Goal: Task Accomplishment & Management: Manage account settings

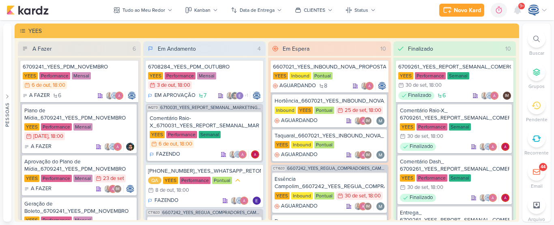
click at [537, 40] on icon at bounding box center [537, 39] width 6 height 6
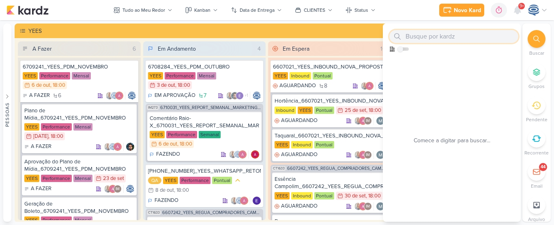
paste input "2500463_MAR INC_CONFIGURAÇÃO_DE_FORMULARIO_SITE"
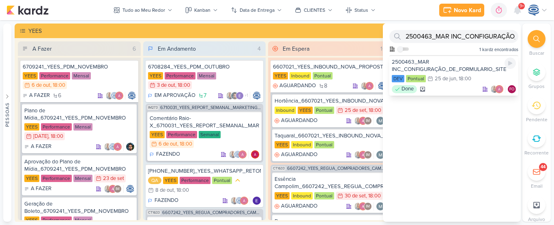
click at [453, 65] on div "2500463_MAR INC_CONFIGURAÇÃO_DE_FORMULARIO_SITE" at bounding box center [454, 65] width 124 height 15
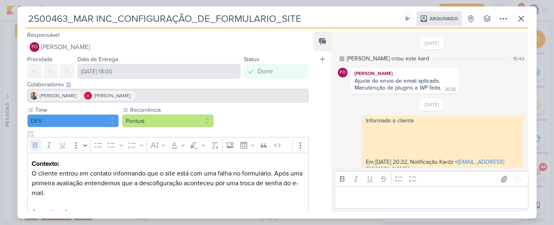
scroll to position [47, 0]
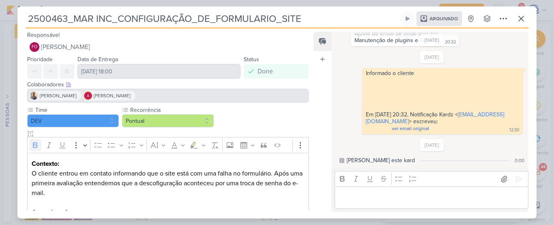
click at [496, 3] on div "2500463_MAR INC_CONFIGURAÇÃO_DE_FORMULARIO_SITE Arquivado" at bounding box center [277, 112] width 554 height 225
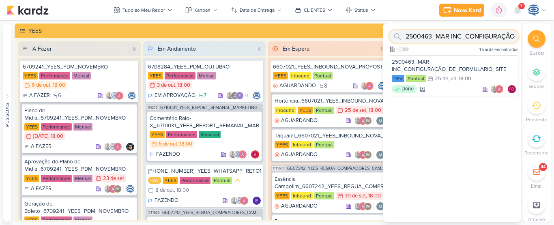
click at [492, 39] on input "2500463_MAR INC_CONFIGURAÇÃO_DE_FORMULARIO_SITE" at bounding box center [454, 36] width 129 height 13
type input "2"
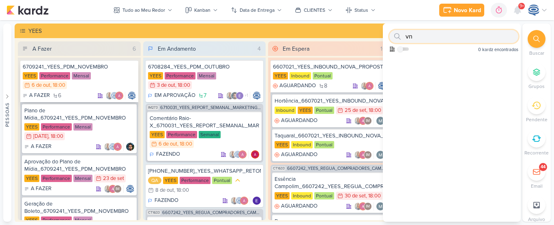
type input "v"
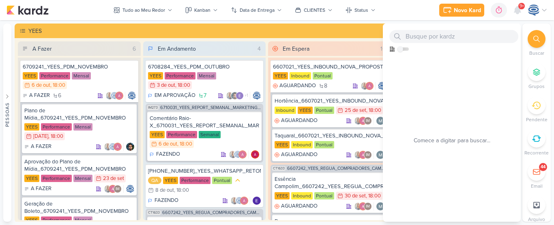
click at [533, 40] on div at bounding box center [537, 39] width 18 height 18
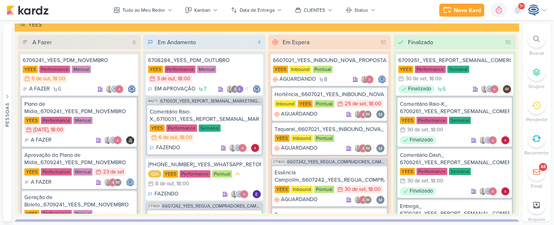
scroll to position [10, 0]
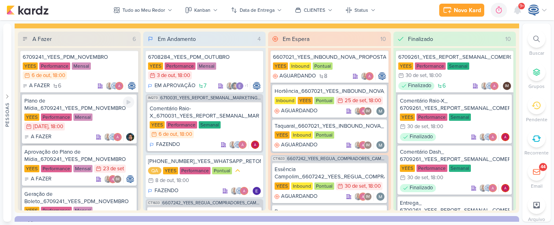
click at [67, 131] on div "YEES Performance Mensal 21/9 [DATE] 18:00" at bounding box center [79, 123] width 110 height 18
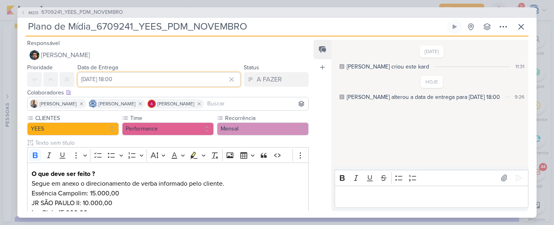
click at [153, 77] on input "[DATE] 18:00" at bounding box center [159, 79] width 163 height 15
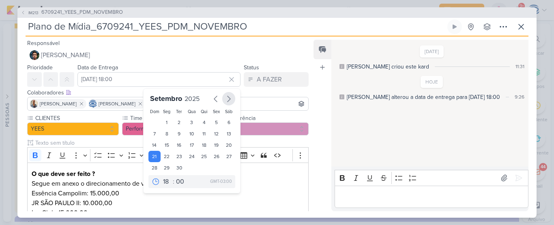
click at [227, 98] on icon "button" at bounding box center [229, 99] width 10 height 10
click at [163, 133] on div "6" at bounding box center [167, 134] width 13 height 12
type input "6 de outubro de 2025 às 18:00"
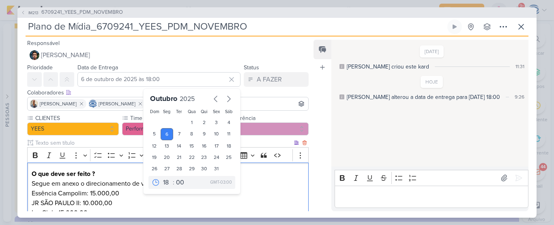
click at [276, 187] on p "O que deve ser feito ? Segue em anexo o direcionamento de verba informado pelo …" at bounding box center [168, 183] width 273 height 29
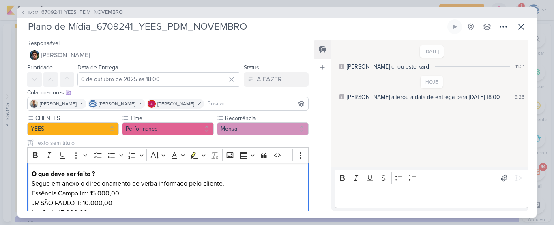
scroll to position [204, 0]
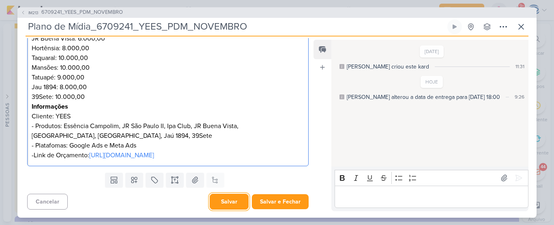
click at [232, 201] on button "Salvar" at bounding box center [229, 202] width 39 height 16
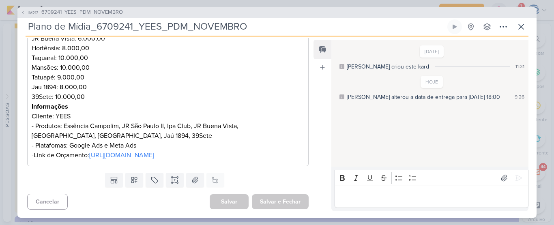
scroll to position [0, 0]
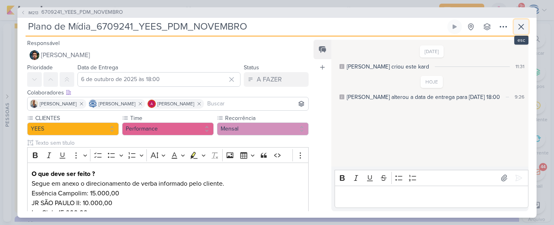
click at [520, 26] on icon at bounding box center [522, 27] width 10 height 10
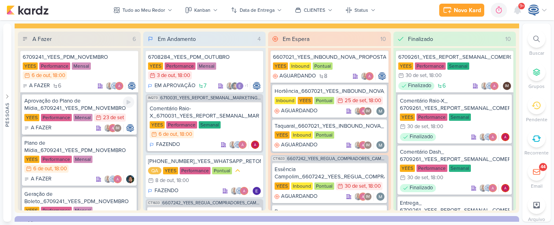
click at [113, 100] on div "Aprovação do Plano de Mídia_6709241_YEES_PDM_NOVEMBRO" at bounding box center [79, 104] width 110 height 15
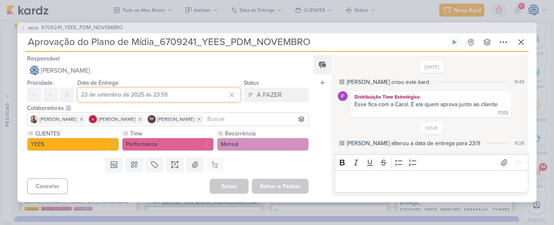
click at [125, 95] on input "23 de setembro de 2025 às 23:59" at bounding box center [159, 95] width 163 height 15
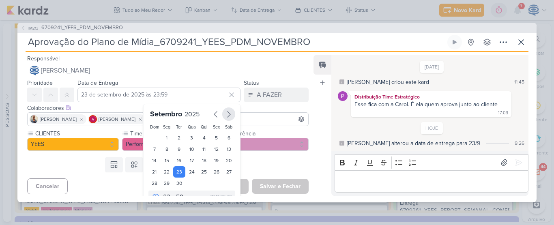
click at [227, 111] on icon "button" at bounding box center [229, 115] width 10 height 10
click at [211, 150] on div "10" at bounding box center [216, 150] width 13 height 12
type input "10 de outubro de 2025 às 23:59"
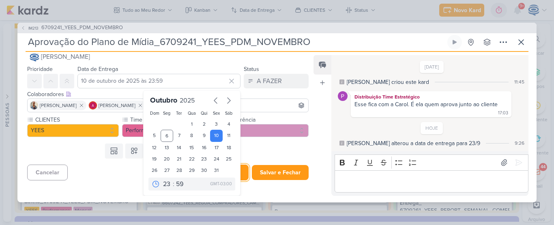
click at [242, 169] on button "Salvar" at bounding box center [229, 173] width 39 height 16
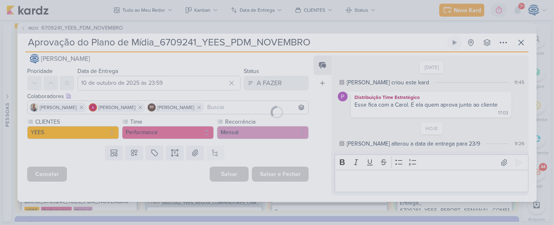
scroll to position [0, 0]
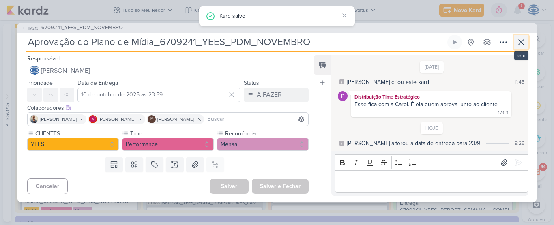
click at [518, 41] on icon at bounding box center [522, 42] width 10 height 10
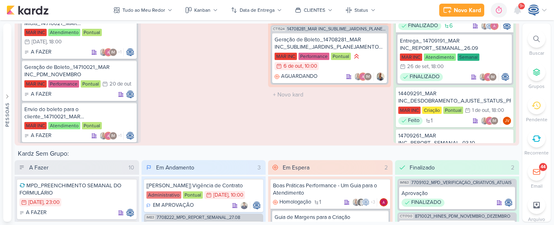
scroll to position [298, 0]
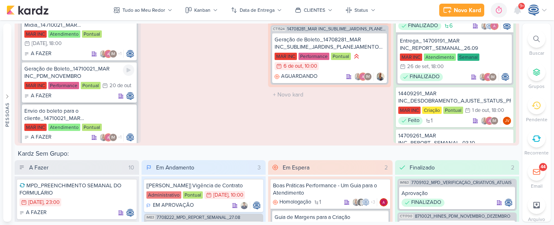
click at [98, 70] on div "Geração de Boleto_14710021_MAR INC_PDM_NOVEMBRO" at bounding box center [79, 72] width 110 height 15
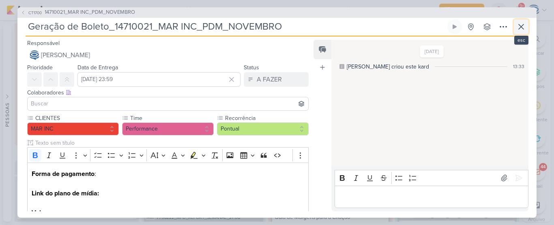
click at [527, 25] on button at bounding box center [521, 26] width 15 height 15
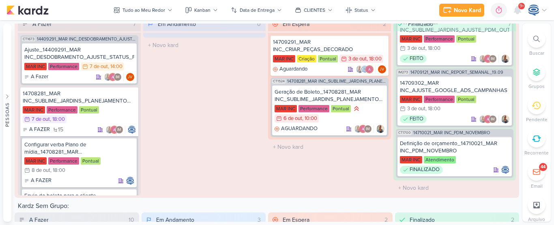
scroll to position [1116, 0]
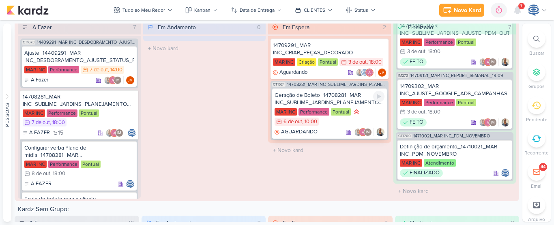
click at [359, 106] on div "Geração de Boleto_14708281_MAR INC_SUBLIME_JARDINS_PLANEJAMENTO ESTRATÉGICO" at bounding box center [330, 99] width 110 height 15
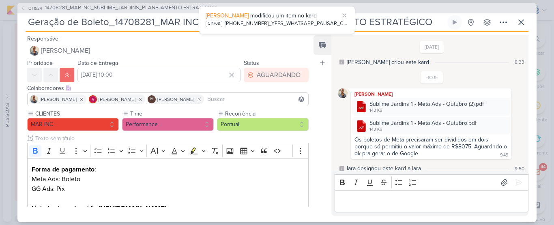
scroll to position [60, 0]
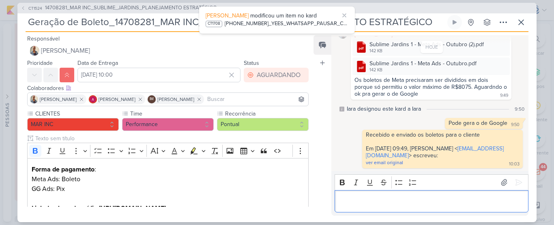
click at [396, 209] on div "Editor editing area: main" at bounding box center [432, 201] width 194 height 22
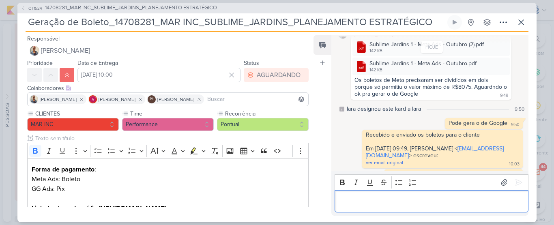
scroll to position [71, 0]
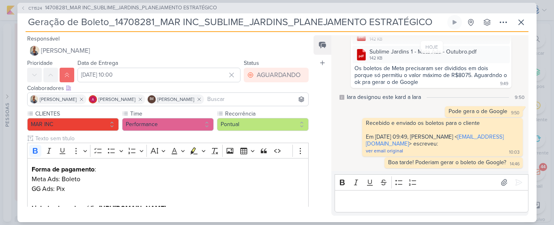
drag, startPoint x: 433, startPoint y: 22, endPoint x: 30, endPoint y: 19, distance: 403.1
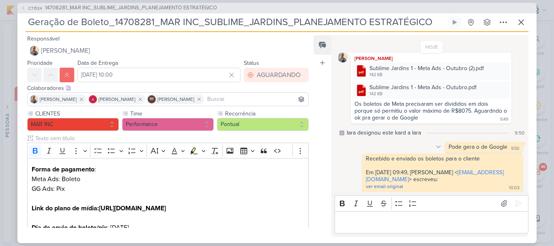
scroll to position [50, 0]
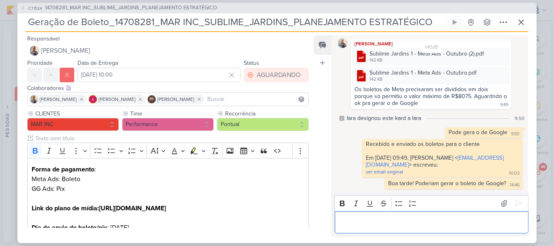
click at [442, 225] on div "Editor editing area: main" at bounding box center [432, 222] width 194 height 22
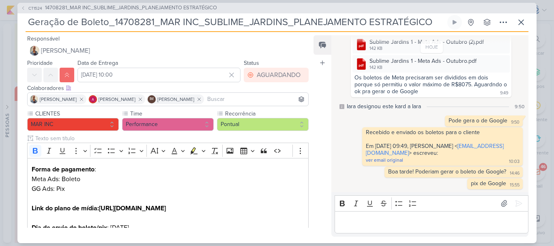
click at [427, 23] on input "Geração de Boleto_14708281_MAR INC_SUBLIME_JARDINS_PLANEJAMENTO ESTRATÉGICO" at bounding box center [236, 22] width 421 height 15
drag, startPoint x: 431, startPoint y: 23, endPoint x: 29, endPoint y: 24, distance: 401.4
click at [29, 24] on input "Geração de Boleto_14708281_MAR INC_SUBLIME_JARDINS_PLANEJAMENTO ESTRATÉGICO" at bounding box center [236, 22] width 421 height 15
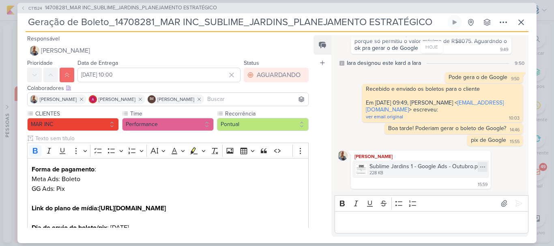
click at [481, 167] on icon at bounding box center [483, 167] width 4 height 0
click at [454, 193] on button "Baixar" at bounding box center [452, 194] width 65 height 12
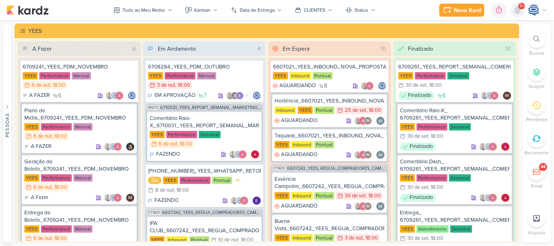
click at [516, 9] on icon at bounding box center [518, 9] width 6 height 7
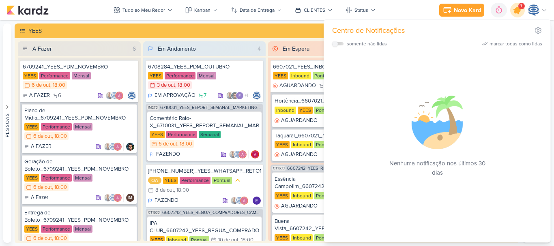
click at [517, 9] on icon at bounding box center [518, 10] width 10 height 10
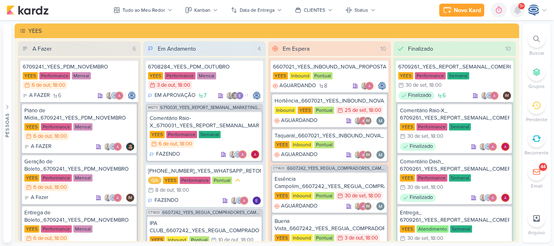
click at [515, 12] on icon at bounding box center [518, 9] width 6 height 7
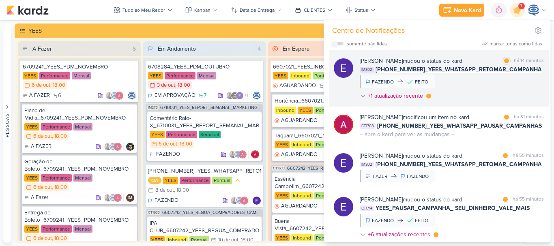
click at [472, 74] on div "Eduardo Quaresma mudou o status do kard marcar como lida há 14 minutos IM302 67…" at bounding box center [452, 80] width 184 height 47
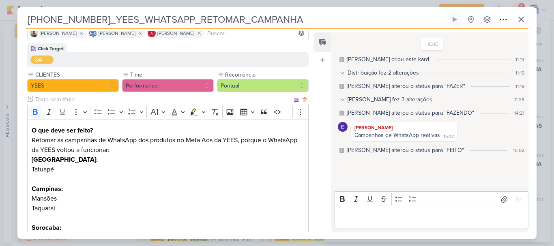
scroll to position [64, 0]
click at [404, 221] on p "Editor editing area: main" at bounding box center [432, 219] width 186 height 10
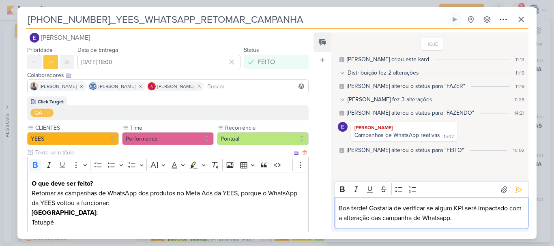
scroll to position [212, 0]
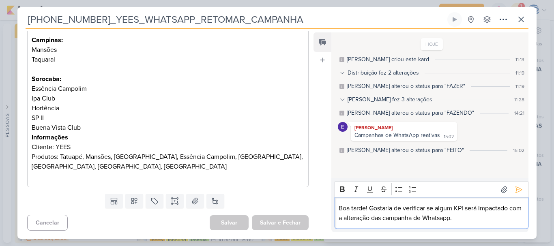
click at [488, 214] on p "Boa tarde! Gostaria de verificar se algum KPI será impactado com a alteração da…" at bounding box center [432, 213] width 186 height 19
click at [515, 189] on icon at bounding box center [519, 190] width 8 height 8
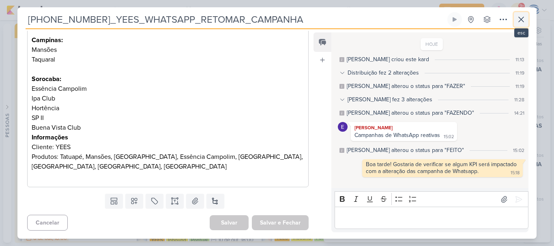
click at [523, 18] on icon at bounding box center [521, 19] width 5 height 5
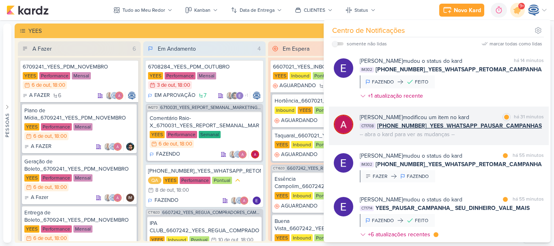
click at [471, 130] on div "Alessandra Gomes modificou um item no kard marcar como lida há 31 minutos CT170…" at bounding box center [452, 126] width 184 height 26
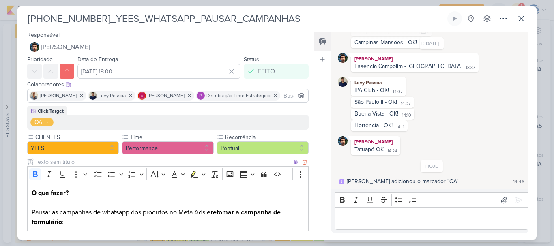
scroll to position [271, 0]
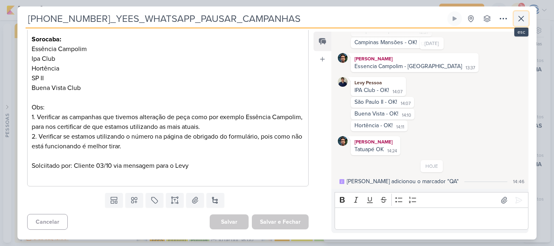
click at [520, 14] on icon at bounding box center [522, 19] width 10 height 10
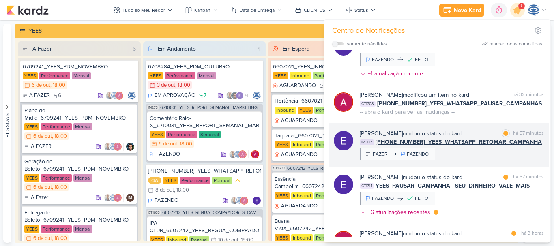
scroll to position [24, 0]
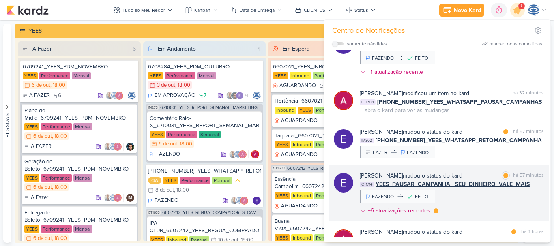
click at [447, 179] on div "Eduardo Quaresma mudou o status do kard" at bounding box center [411, 176] width 103 height 9
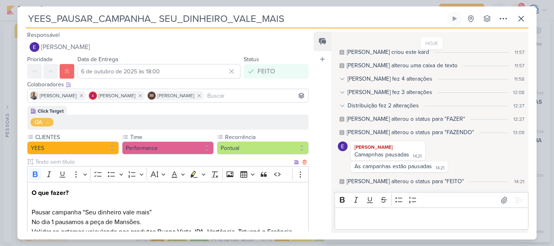
scroll to position [95, 0]
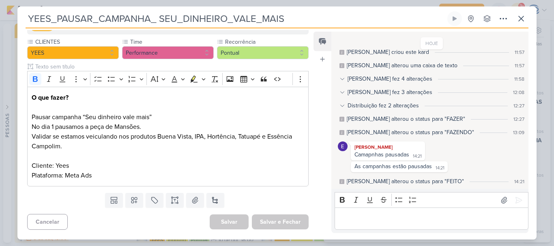
click at [27, 19] on input "YEES_PAUSAR_CAMPANHA_ SEU_DINHEIRO_VALE_MAIS" at bounding box center [236, 18] width 421 height 15
paste input "6710062"
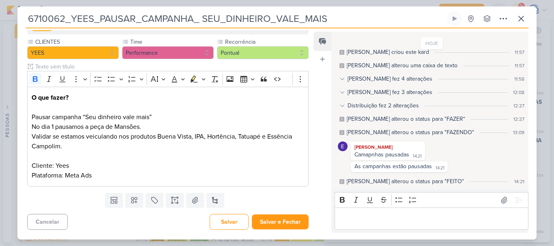
drag, startPoint x: 356, startPoint y: 22, endPoint x: 1, endPoint y: 20, distance: 354.8
click at [1, 20] on div "6710062_YEES_PAUSAR_CAMPANHA_ SEU_DINHEIRO_VALE_MAIS" at bounding box center [277, 123] width 554 height 246
type input "6710062_YEES_PAUSAR_CAMPANHA_ SEU_DINHEIRO_VALE_MAIS"
click at [220, 223] on button "Salvar" at bounding box center [229, 222] width 39 height 16
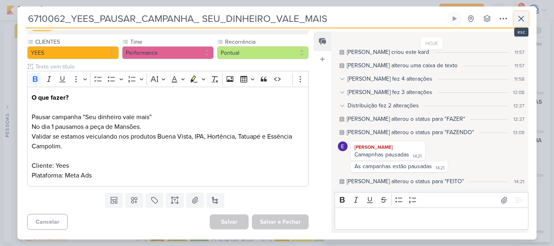
click at [520, 15] on icon at bounding box center [522, 19] width 10 height 10
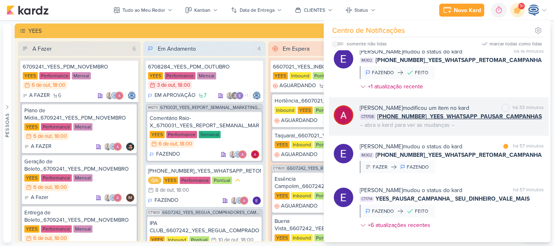
scroll to position [9, 0]
click at [482, 120] on span "[PHONE_NUMBER]_YEES_WHATSAPP_PAUSAR_CAMPANHAS" at bounding box center [459, 117] width 165 height 9
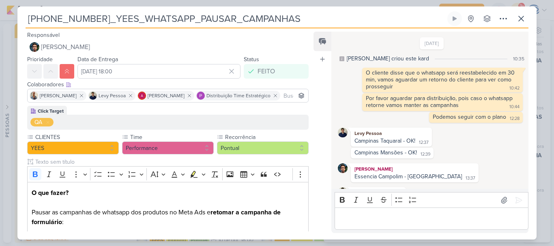
scroll to position [110, 0]
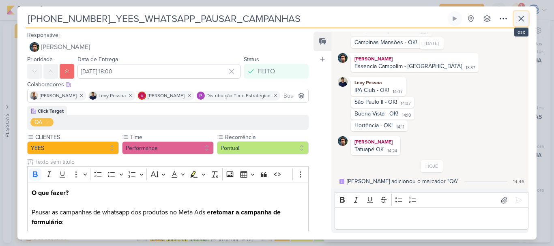
click at [520, 18] on icon at bounding box center [522, 19] width 10 height 10
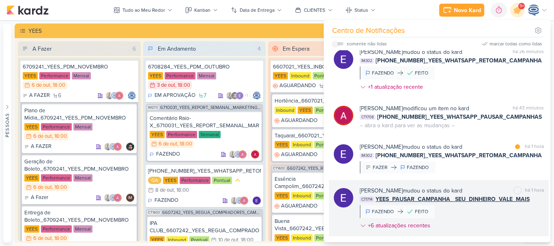
click at [464, 196] on span "YEES_PAUSAR_CAMPANHA_ SEU_DINHEIRO_VALE_MAIS" at bounding box center [453, 199] width 154 height 9
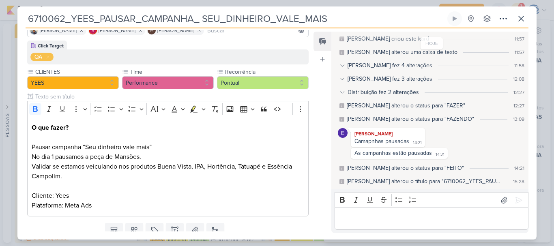
scroll to position [95, 0]
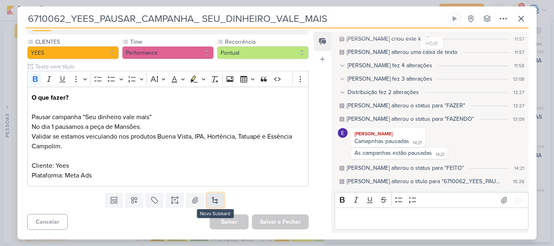
click at [214, 203] on button at bounding box center [216, 200] width 18 height 15
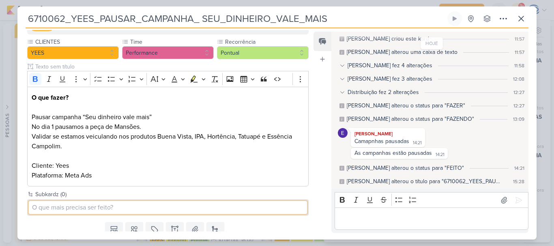
paste input "6310062_YEES_RETIRAR_POUP-UP_SITE_SEU_DINHEIRO_VALE_MAIS"
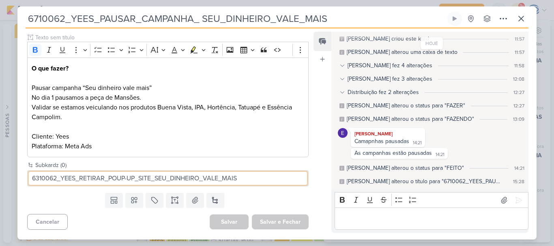
type input "6310062_YEES_RETIRAR_POUP-UP_SITE_SEU_DINHEIRO_VALE_MAIS"
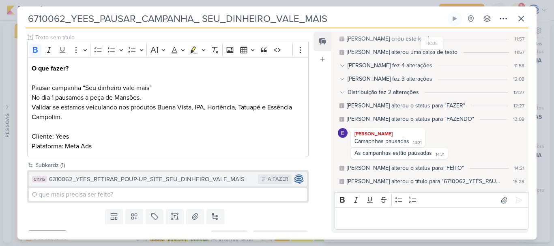
click at [160, 174] on button "CT1715 6310062_YEES_RETIRAR_POUP-UP_SITE_SEU_DINHEIRO_VALE_MAIS A FAZER" at bounding box center [168, 179] width 278 height 15
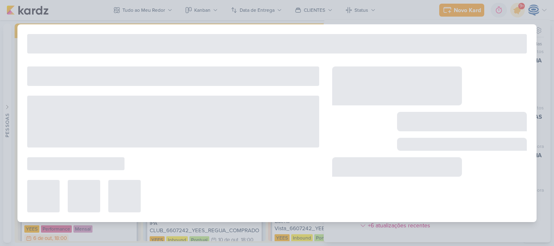
type input "6310062_YEES_RETIRAR_POUP-UP_SITE_SEU_DINHEIRO_VALE_MAIS"
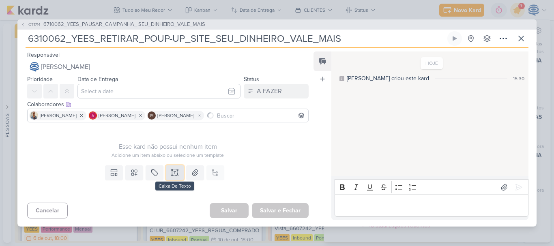
click at [172, 174] on icon at bounding box center [175, 173] width 8 height 8
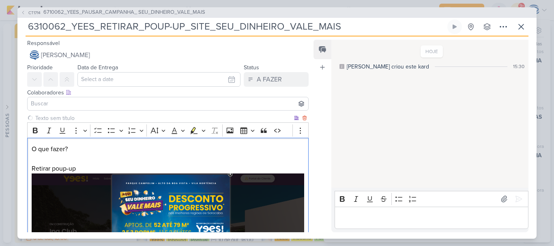
click at [112, 166] on p "O que fazer? Retirar poup-up" at bounding box center [168, 218] width 273 height 147
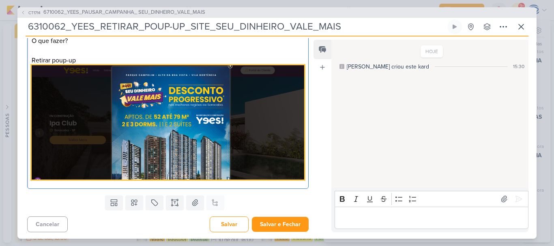
scroll to position [103, 0]
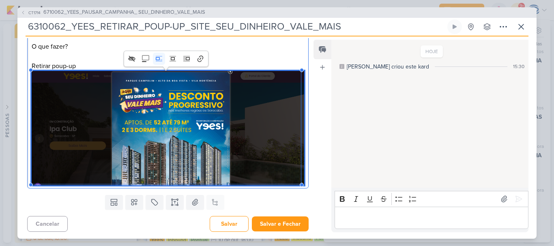
drag, startPoint x: 112, startPoint y: 166, endPoint x: 265, endPoint y: 133, distance: 156.2
click at [265, 133] on img "Editor editing area: main" at bounding box center [168, 128] width 273 height 115
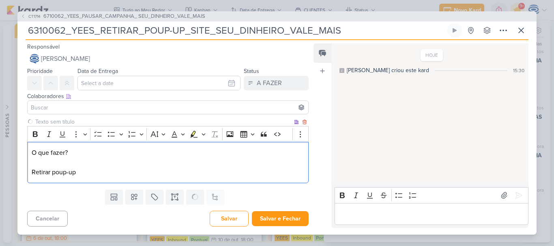
click at [87, 175] on p "O que fazer? Retirar poup-up" at bounding box center [168, 162] width 273 height 29
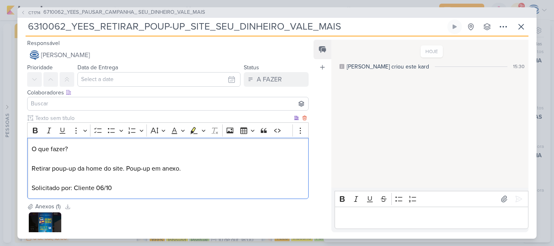
drag, startPoint x: 80, startPoint y: 149, endPoint x: 24, endPoint y: 143, distance: 55.9
click at [24, 143] on div "Clique para deixar o item visível somente à membros da sua organização Rich Tex…" at bounding box center [164, 158] width 295 height 88
click at [37, 133] on icon "Editor toolbar" at bounding box center [35, 131] width 5 height 6
click at [173, 194] on div "O que fazer? Retirar poup-up da home do site. Poup-up em anexo. Solicitado por:…" at bounding box center [168, 168] width 282 height 61
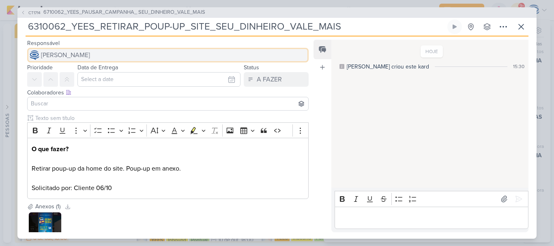
click at [70, 53] on span "[PERSON_NAME]" at bounding box center [65, 55] width 49 height 10
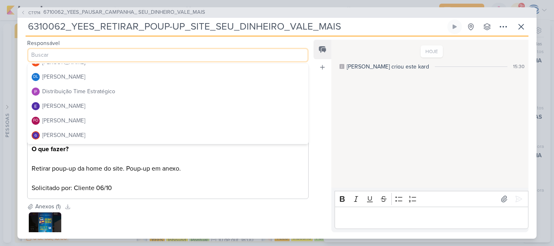
scroll to position [53, 0]
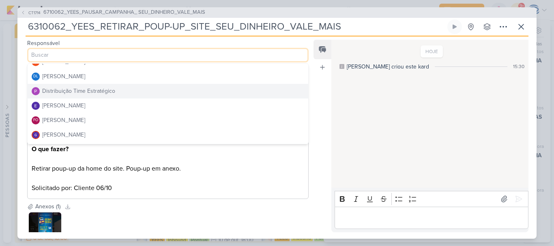
click at [70, 91] on div "Distribuição Time Estratégico" at bounding box center [78, 91] width 73 height 9
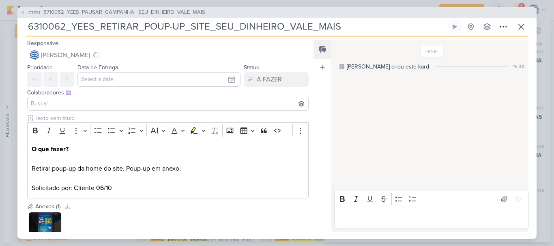
click at [67, 108] on input at bounding box center [168, 104] width 278 height 10
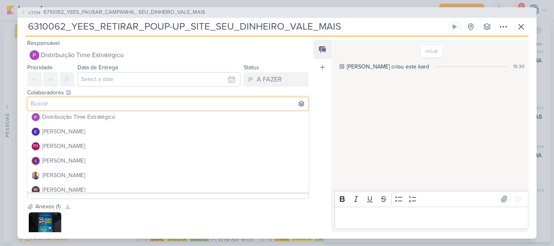
scroll to position [84, 0]
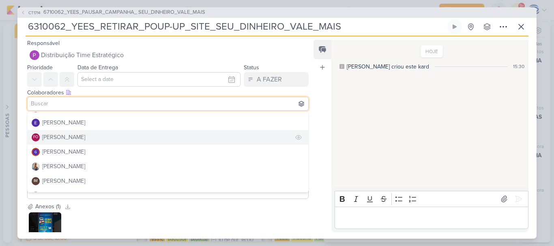
click at [63, 138] on div "[PERSON_NAME]" at bounding box center [63, 137] width 43 height 9
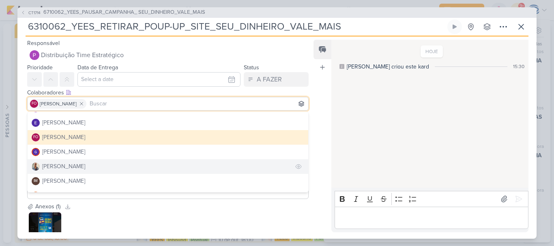
click at [61, 168] on div "[PERSON_NAME]" at bounding box center [63, 166] width 43 height 9
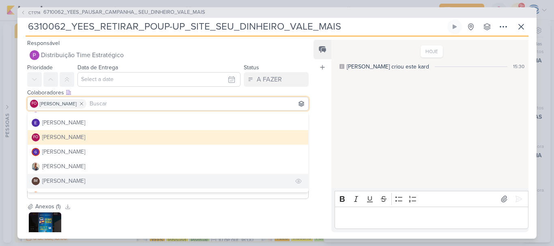
click at [60, 183] on div "[PERSON_NAME]" at bounding box center [63, 181] width 43 height 9
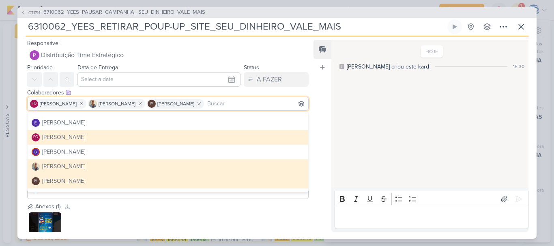
click at [61, 181] on div "[PERSON_NAME]" at bounding box center [63, 181] width 43 height 9
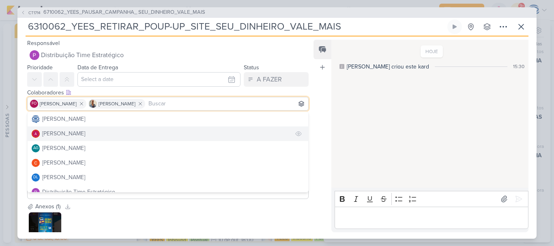
click at [74, 132] on div "[PERSON_NAME]" at bounding box center [63, 133] width 43 height 9
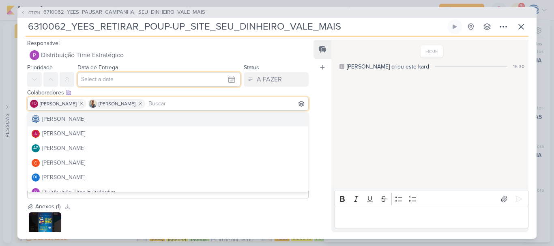
click at [144, 79] on input "text" at bounding box center [159, 79] width 163 height 15
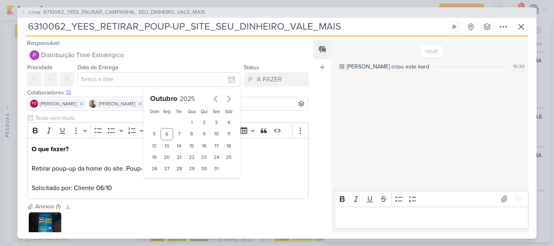
click at [261, 112] on div "Colaboradores Este kard pode ser visível a usuários da sua organização Este kar…" at bounding box center [164, 100] width 295 height 27
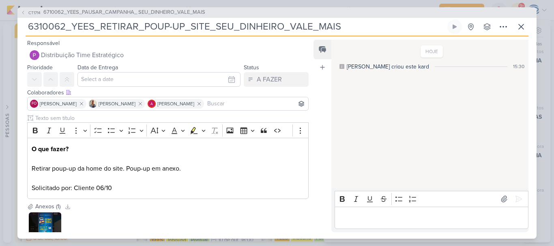
scroll to position [59, 0]
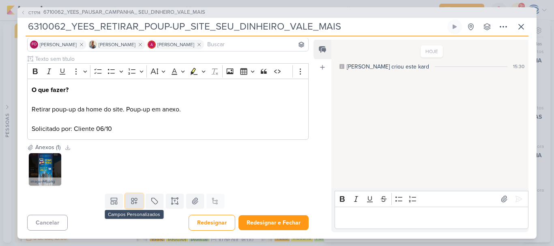
click at [133, 198] on icon at bounding box center [134, 201] width 8 height 8
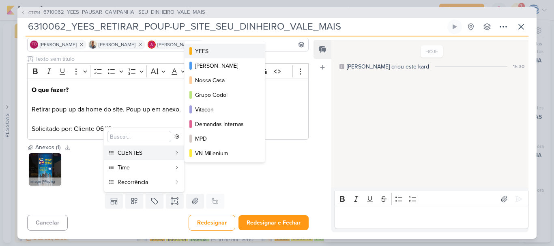
click at [224, 48] on div "YEES" at bounding box center [225, 51] width 60 height 9
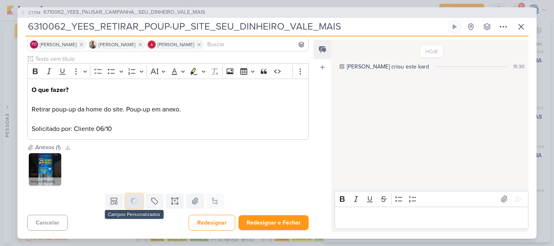
click at [134, 203] on circle at bounding box center [134, 202] width 8 height 8
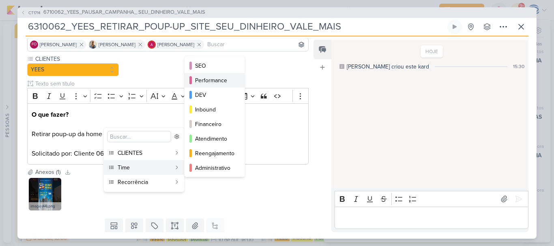
click at [205, 79] on div "Performance" at bounding box center [215, 80] width 40 height 9
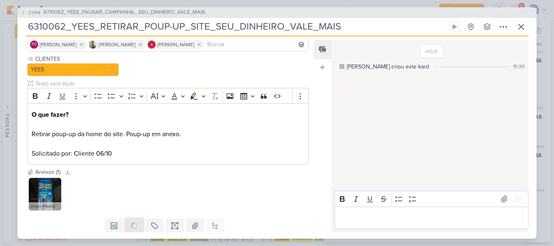
click at [129, 225] on icon at bounding box center [134, 226] width 11 height 11
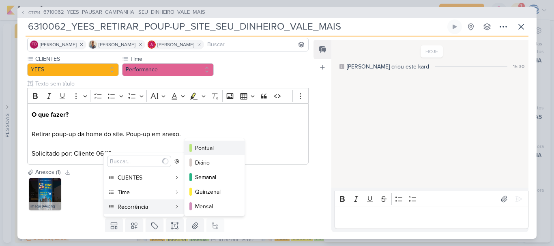
click at [196, 146] on div "Pontual" at bounding box center [215, 148] width 40 height 9
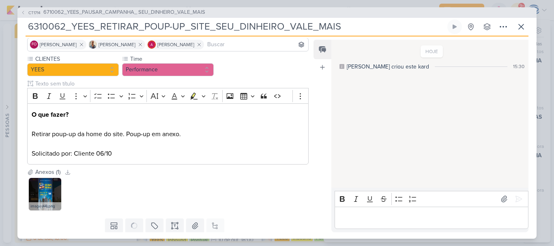
click at [235, 188] on div "image (44).png" at bounding box center [168, 195] width 282 height 36
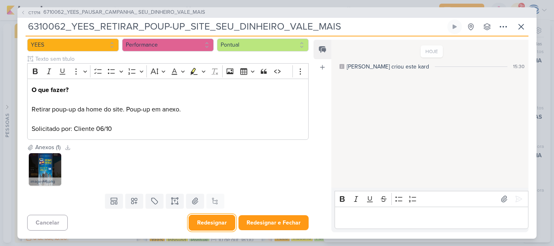
click at [212, 217] on button "Redesignar" at bounding box center [212, 223] width 47 height 16
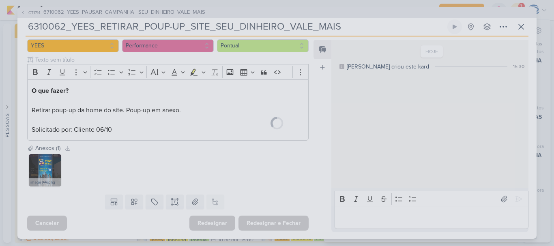
scroll to position [83, 0]
click at [32, 90] on div at bounding box center [277, 123] width 520 height 232
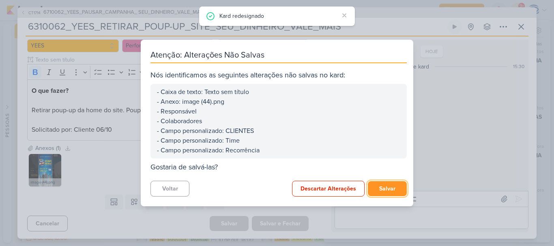
click at [384, 191] on button "Salvar" at bounding box center [387, 188] width 39 height 15
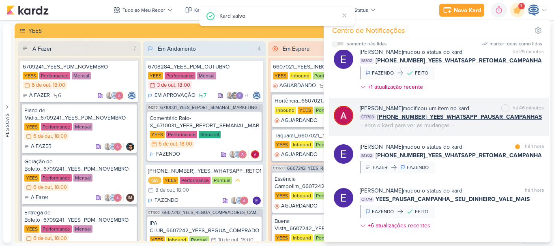
scroll to position [0, 0]
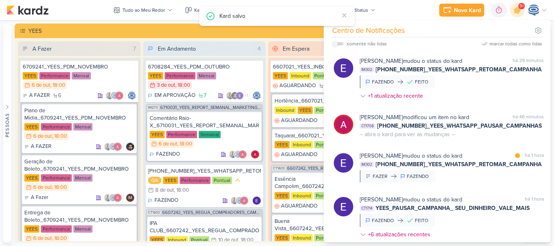
click at [277, 15] on div "Kard salvo" at bounding box center [279, 15] width 119 height 9
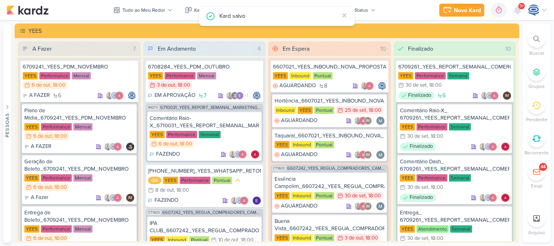
click at [230, 18] on div "Kard salvo" at bounding box center [279, 15] width 119 height 9
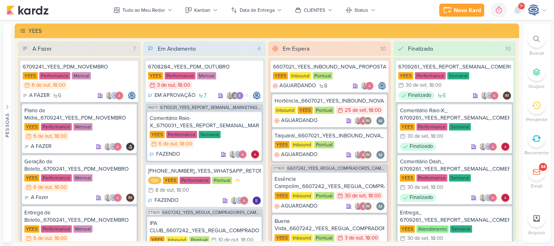
click at [537, 45] on div at bounding box center [537, 39] width 18 height 18
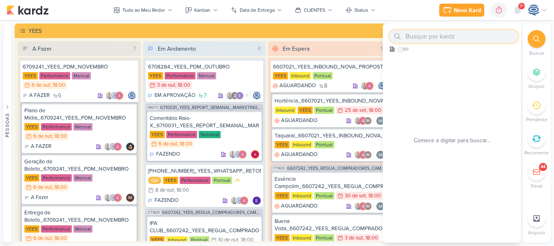
paste input "6310062_YEES_RETIRAR_POUP-UP_SITE_SEU_DINHEIRO_VALE_MAIS"
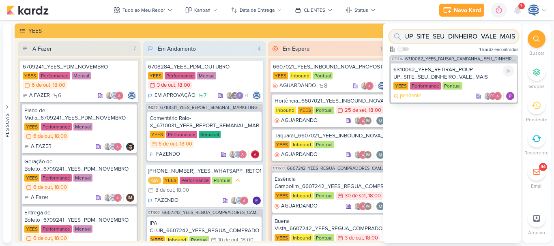
type input "6310062_YEES_RETIRAR_POUP-UP_SITE_SEU_DINHEIRO_VALE_MAIS"
click at [462, 67] on div "6310062_YEES_RETIRAR_POUP-UP_SITE_SEU_DINHEIRO_VALE_MAIS" at bounding box center [454, 73] width 121 height 15
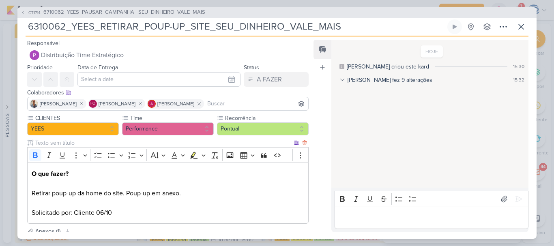
scroll to position [58, 0]
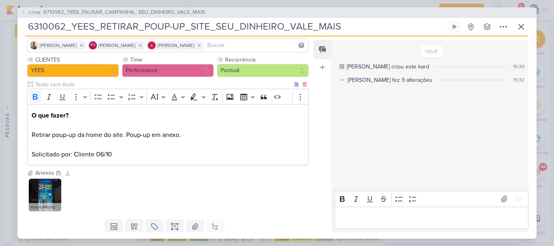
click at [32, 115] on strong "O que fazer?" at bounding box center [50, 116] width 37 height 8
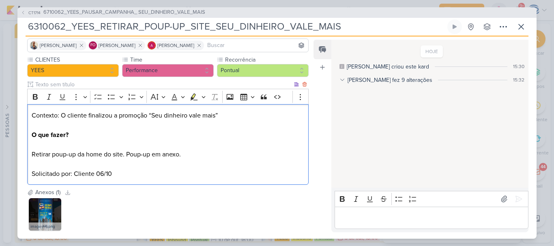
scroll to position [104, 0]
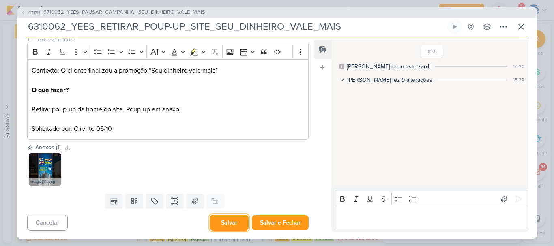
click at [229, 222] on button "Salvar" at bounding box center [229, 223] width 39 height 16
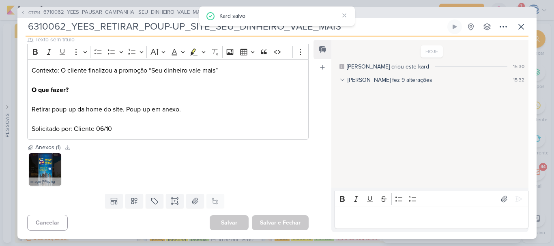
scroll to position [0, 0]
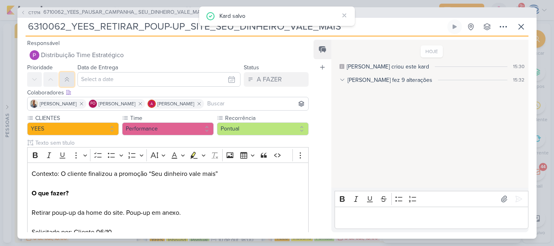
click at [63, 84] on button at bounding box center [67, 79] width 15 height 15
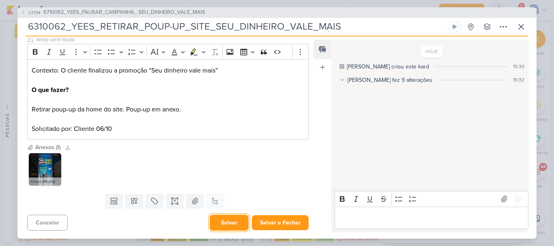
click at [229, 221] on button "Salvar" at bounding box center [229, 223] width 39 height 16
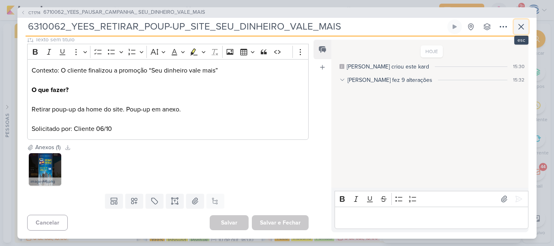
click at [524, 26] on icon at bounding box center [522, 27] width 10 height 10
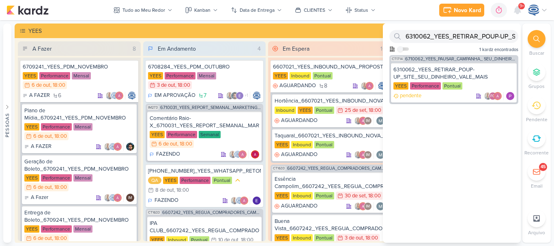
click at [539, 39] on icon at bounding box center [537, 39] width 6 height 6
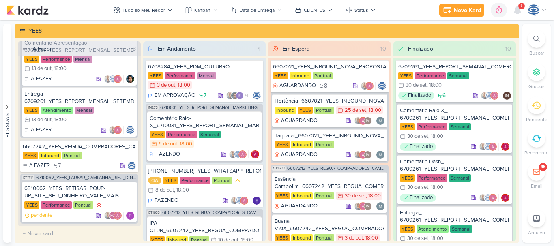
scroll to position [373, 0]
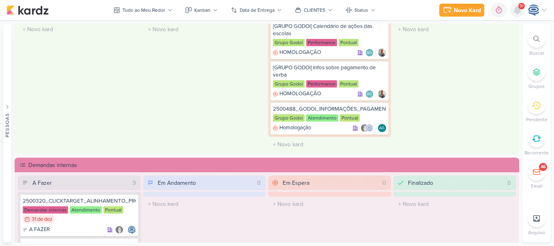
click at [521, 12] on icon at bounding box center [518, 9] width 6 height 7
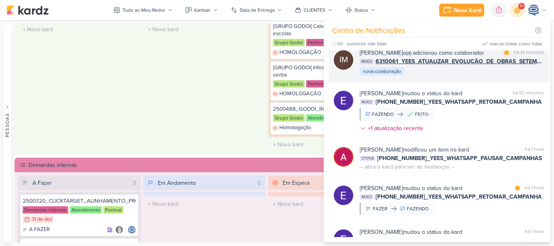
scroll to position [0, 0]
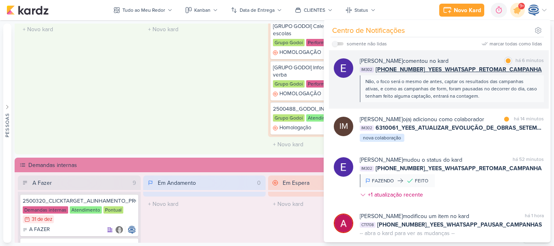
click at [452, 80] on div "Não, o foco será o mesmo de antes, captar os resultados das campanhas ativas, e…" at bounding box center [452, 89] width 172 height 22
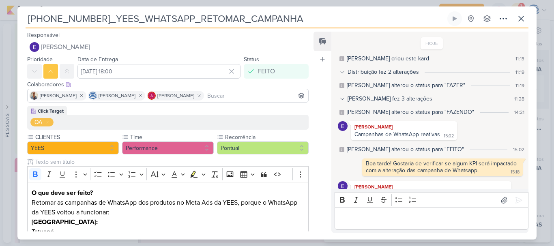
scroll to position [35, 0]
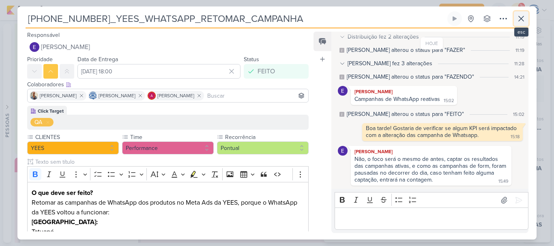
click at [518, 15] on icon at bounding box center [522, 19] width 10 height 10
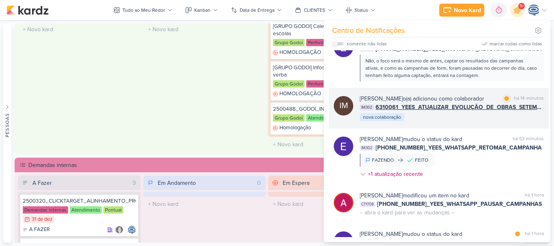
scroll to position [21, 0]
